Goal: Information Seeking & Learning: Learn about a topic

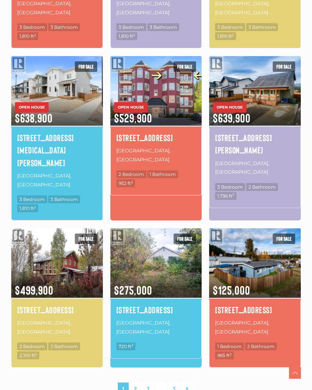
scroll to position [564, 0]
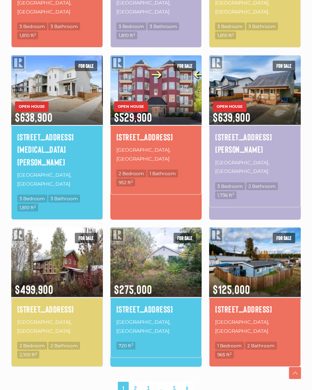
click at [137, 382] on link "2" at bounding box center [135, 388] width 11 height 13
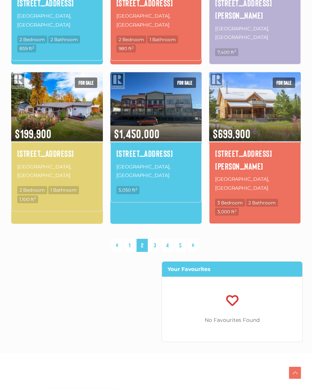
scroll to position [682, 0]
click at [158, 239] on link "3" at bounding box center [154, 245] width 11 height 13
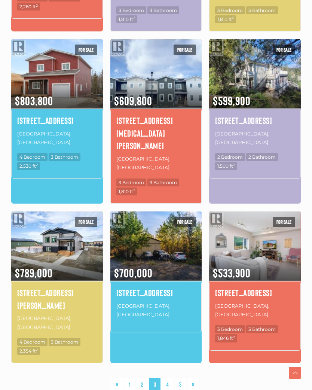
scroll to position [568, 0]
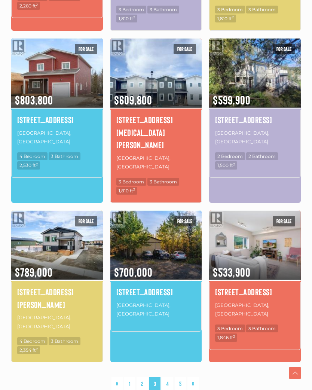
click at [169, 378] on link "4" at bounding box center [168, 384] width 12 height 13
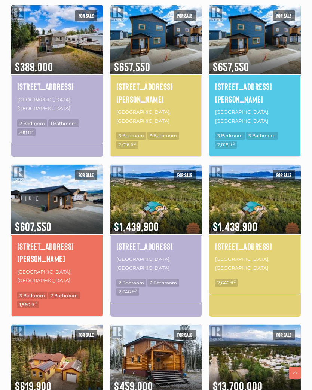
scroll to position [282, 0]
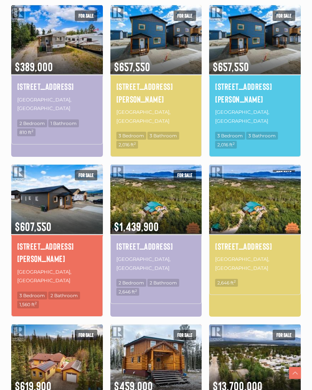
click at [259, 187] on img at bounding box center [255, 199] width 92 height 72
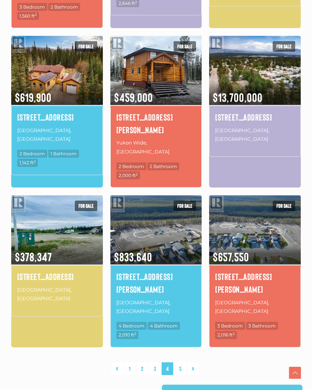
scroll to position [571, 0]
click at [182, 363] on link "5" at bounding box center [180, 369] width 11 height 13
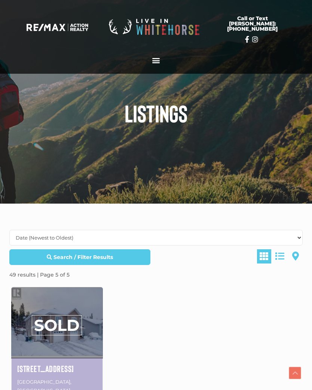
scroll to position [583, 0]
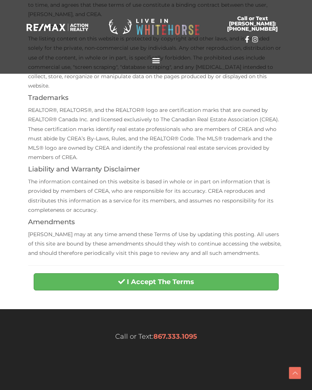
scroll to position [158, 0]
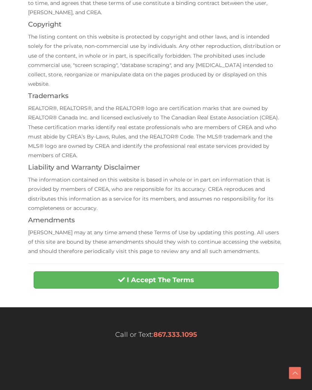
click at [213, 272] on button "I Accept The Terms" at bounding box center [156, 280] width 245 height 17
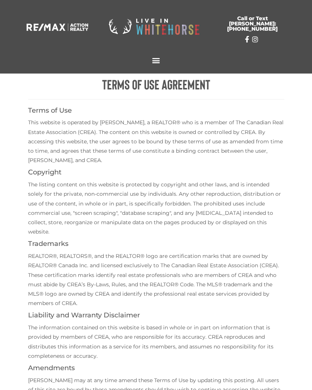
scroll to position [0, 0]
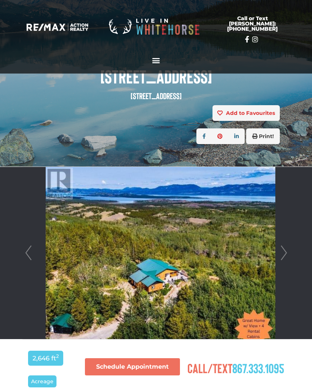
scroll to position [49, 0]
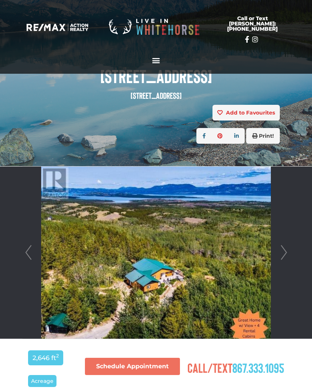
click at [287, 254] on link "Next" at bounding box center [284, 253] width 11 height 172
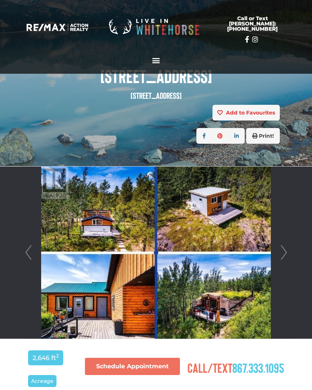
click at [286, 253] on link "Next" at bounding box center [284, 253] width 11 height 172
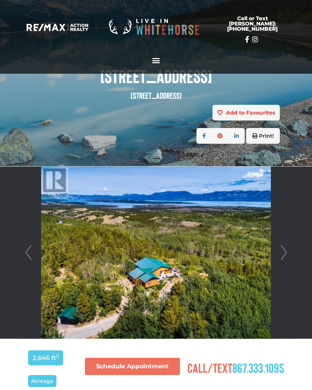
click at [284, 254] on link "Next" at bounding box center [284, 253] width 11 height 172
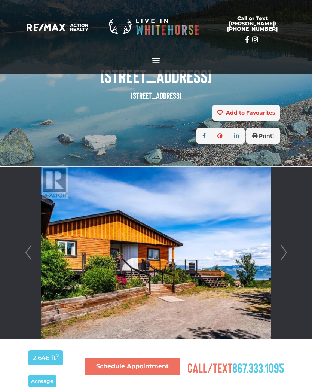
click at [284, 251] on link "Next" at bounding box center [284, 253] width 11 height 172
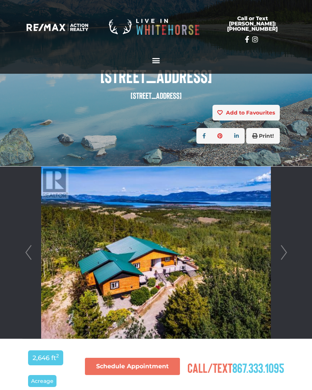
click at [283, 251] on link "Next" at bounding box center [284, 253] width 11 height 172
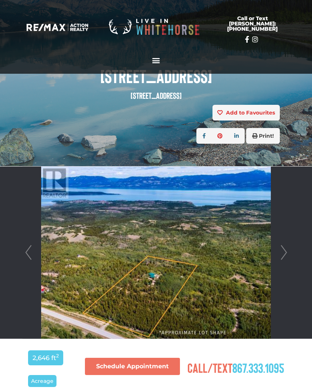
click at [284, 251] on link "Next" at bounding box center [284, 253] width 11 height 172
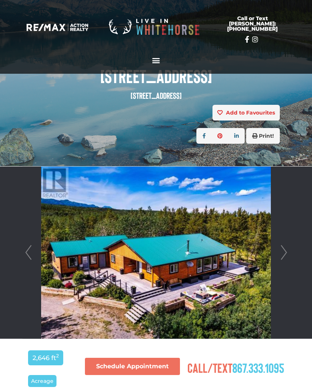
click at [282, 252] on link "Next" at bounding box center [284, 253] width 11 height 172
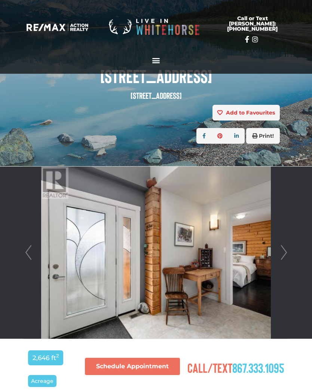
click at [284, 251] on link "Next" at bounding box center [284, 253] width 11 height 172
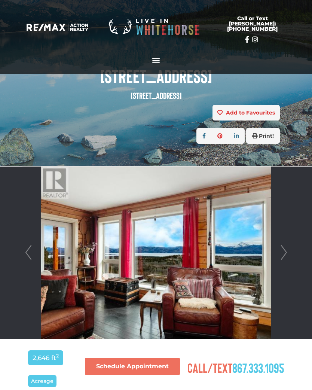
click at [283, 253] on link "Next" at bounding box center [284, 253] width 11 height 172
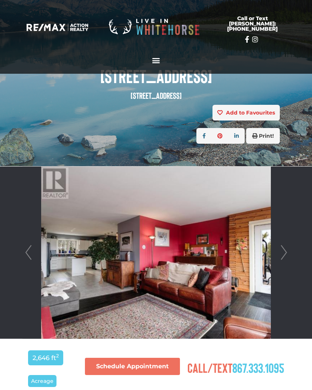
click at [284, 251] on link "Next" at bounding box center [284, 253] width 11 height 172
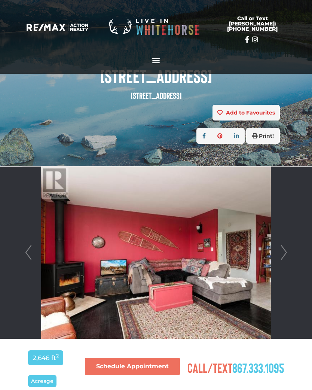
click at [286, 252] on link "Next" at bounding box center [284, 253] width 11 height 172
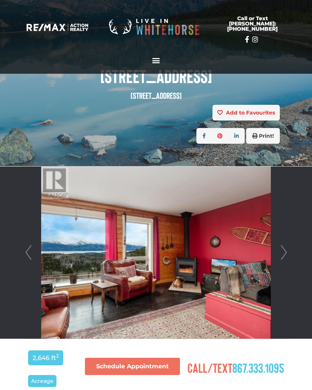
click at [284, 252] on link "Next" at bounding box center [284, 253] width 11 height 172
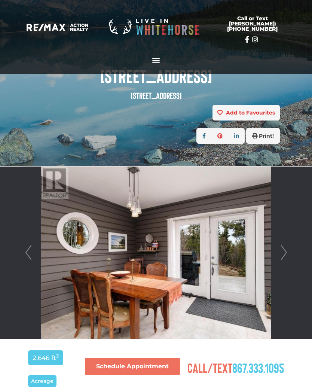
click at [285, 250] on link "Next" at bounding box center [284, 253] width 11 height 172
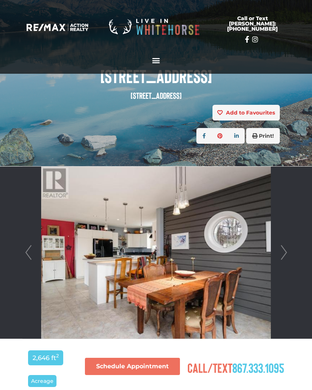
click at [284, 252] on link "Next" at bounding box center [284, 253] width 11 height 172
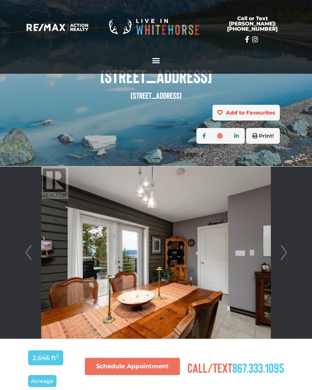
click at [284, 249] on link "Next" at bounding box center [284, 253] width 11 height 172
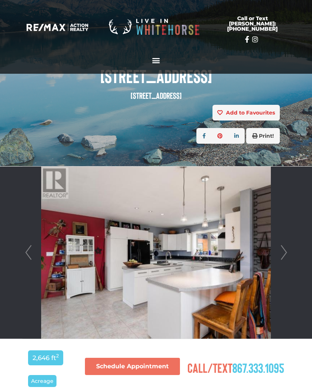
click at [282, 253] on link "Next" at bounding box center [284, 253] width 11 height 172
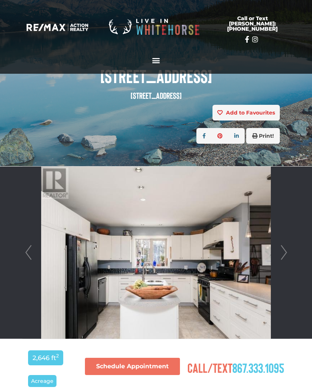
click at [284, 251] on link "Next" at bounding box center [284, 253] width 11 height 172
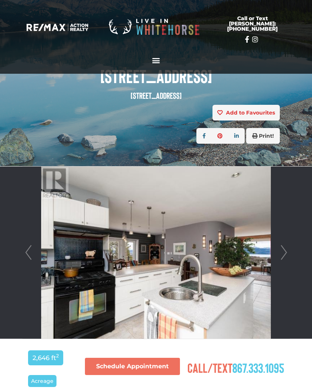
click at [281, 254] on link "Next" at bounding box center [284, 253] width 11 height 172
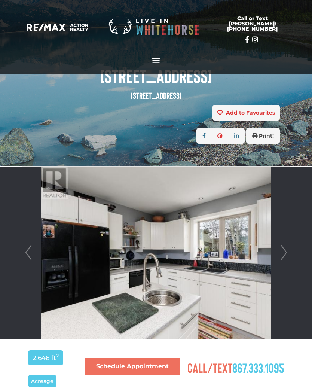
click at [280, 254] on link "Next" at bounding box center [284, 253] width 11 height 172
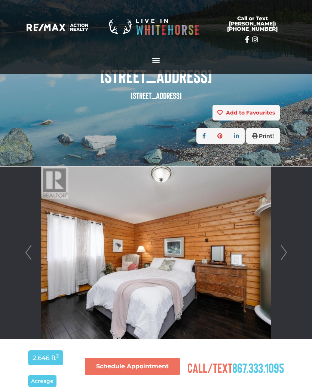
click at [281, 252] on link "Next" at bounding box center [284, 253] width 11 height 172
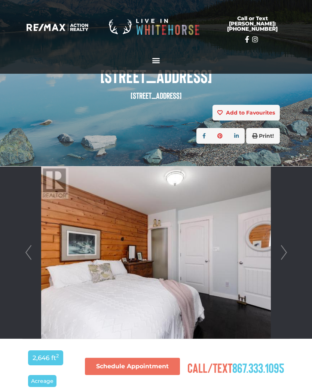
click at [284, 253] on link "Next" at bounding box center [284, 253] width 11 height 172
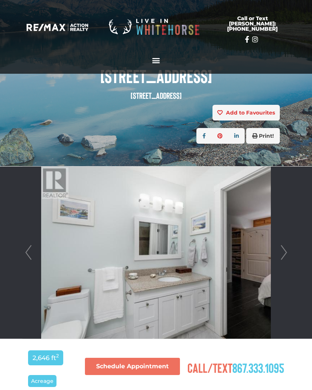
click at [284, 251] on link "Next" at bounding box center [284, 253] width 11 height 172
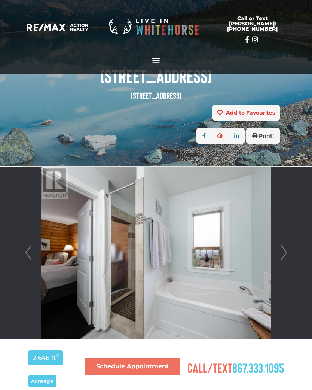
click at [285, 254] on link "Next" at bounding box center [284, 253] width 11 height 172
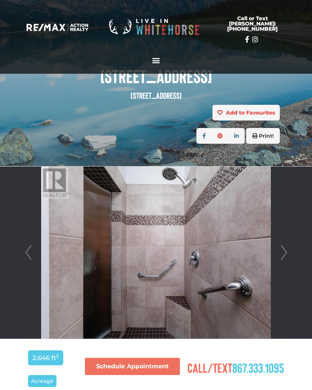
click at [283, 254] on link "Next" at bounding box center [284, 253] width 11 height 172
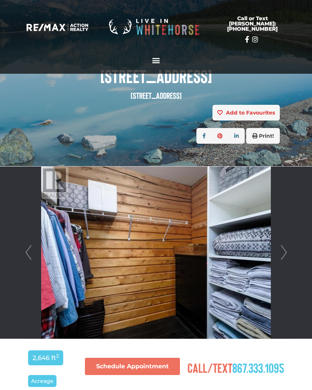
click at [284, 250] on link "Next" at bounding box center [284, 253] width 11 height 172
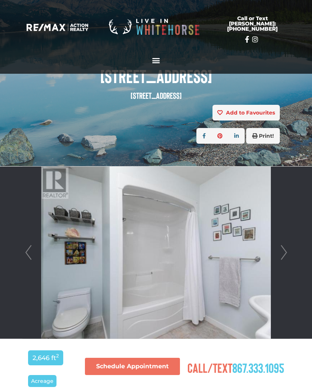
click at [282, 252] on link "Next" at bounding box center [284, 253] width 11 height 172
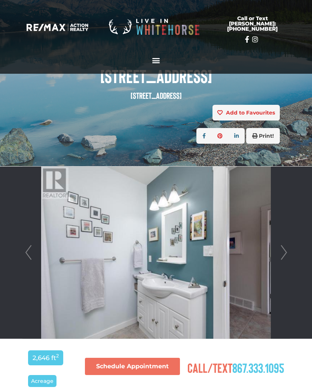
click at [284, 253] on link "Next" at bounding box center [284, 253] width 11 height 172
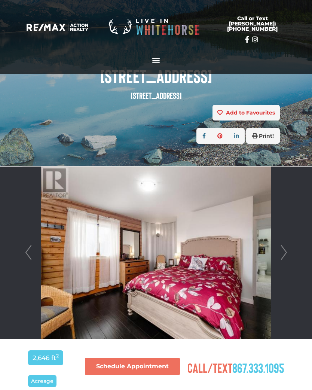
click at [283, 255] on link "Next" at bounding box center [284, 253] width 11 height 172
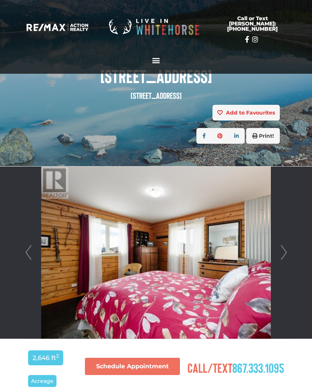
click at [285, 251] on link "Next" at bounding box center [284, 253] width 11 height 172
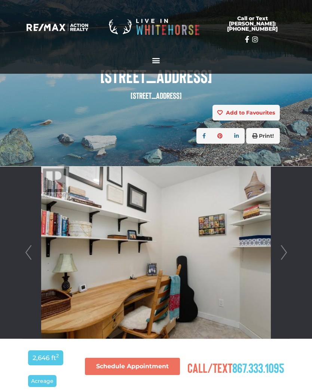
click at [283, 248] on link "Next" at bounding box center [284, 253] width 11 height 172
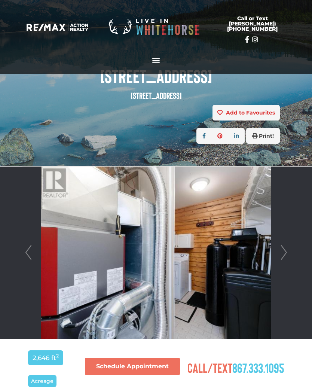
click at [282, 251] on link "Next" at bounding box center [284, 253] width 11 height 172
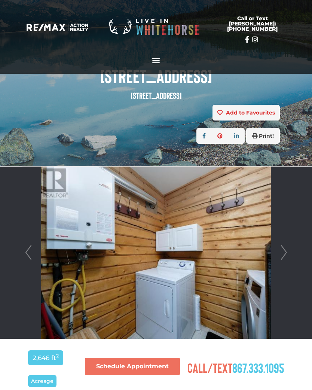
click at [282, 252] on link "Next" at bounding box center [284, 253] width 11 height 172
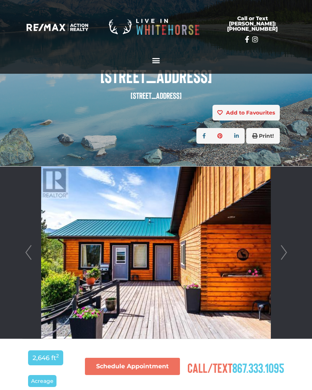
click at [281, 252] on link "Next" at bounding box center [284, 253] width 11 height 172
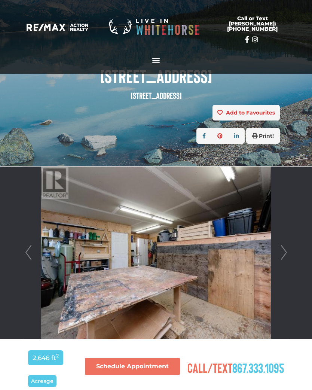
click at [284, 252] on link "Next" at bounding box center [284, 253] width 11 height 172
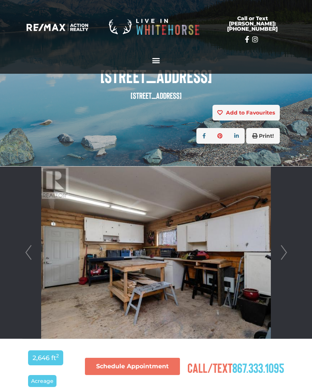
click at [283, 255] on link "Next" at bounding box center [284, 253] width 11 height 172
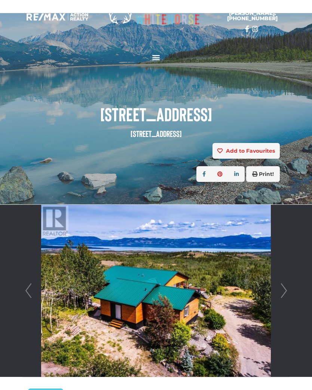
scroll to position [0, 0]
